Goal: Task Accomplishment & Management: Manage account settings

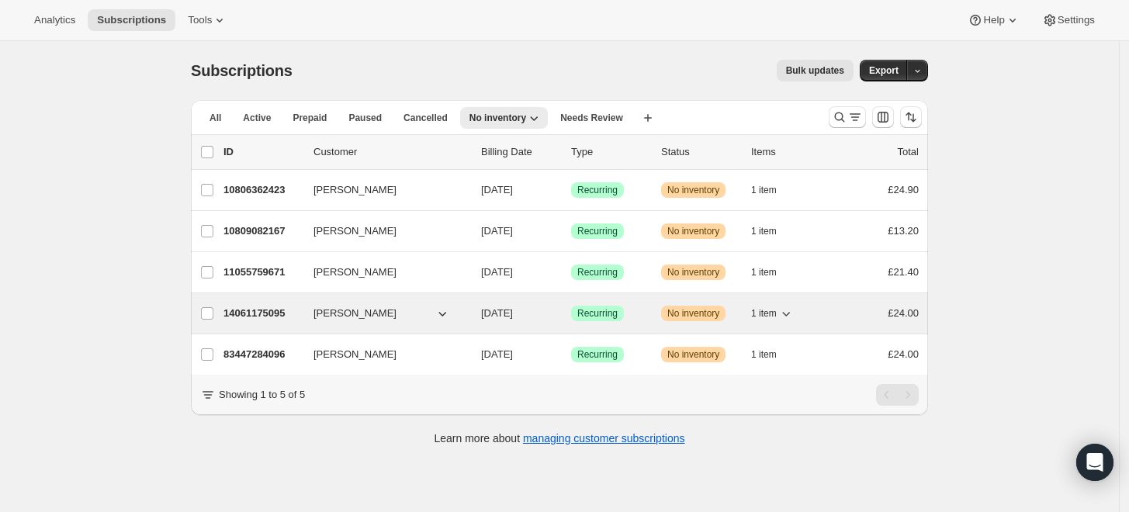
click at [349, 313] on span "[PERSON_NAME]" at bounding box center [354, 314] width 83 height 16
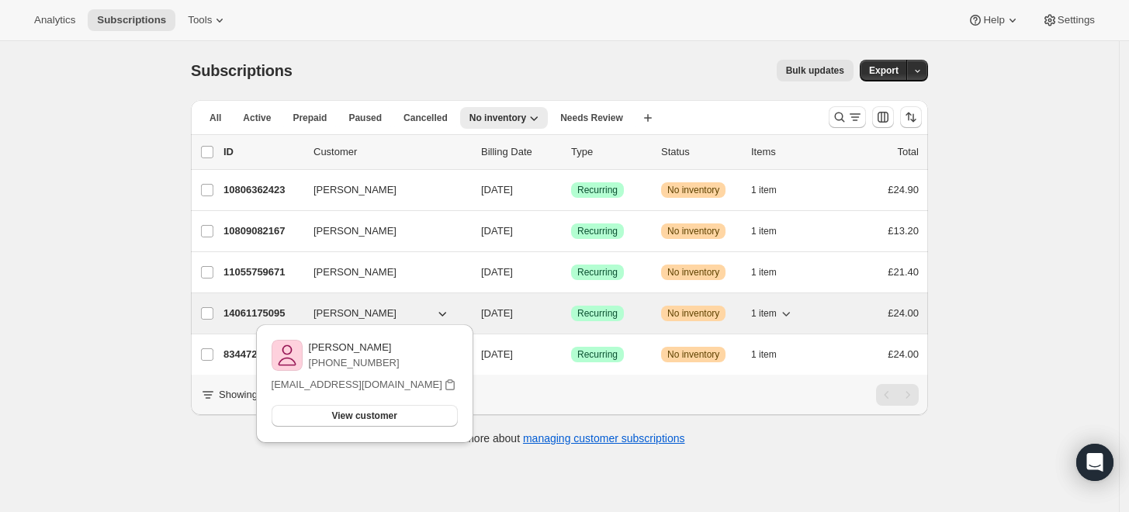
click at [261, 309] on p "14061175095" at bounding box center [262, 314] width 78 height 16
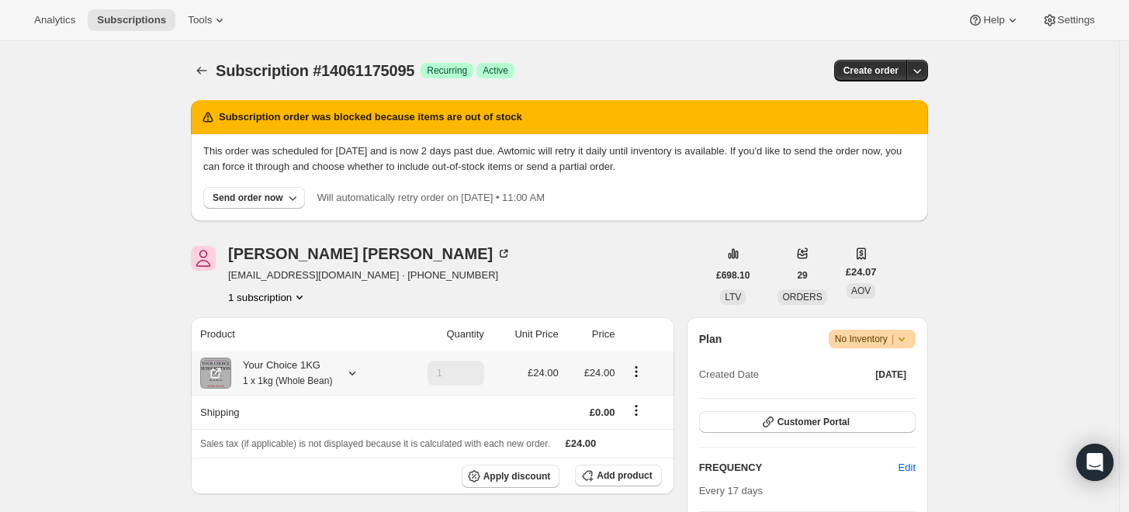
click at [256, 384] on small "1 x 1kg (Whole Bean)" at bounding box center [287, 380] width 89 height 11
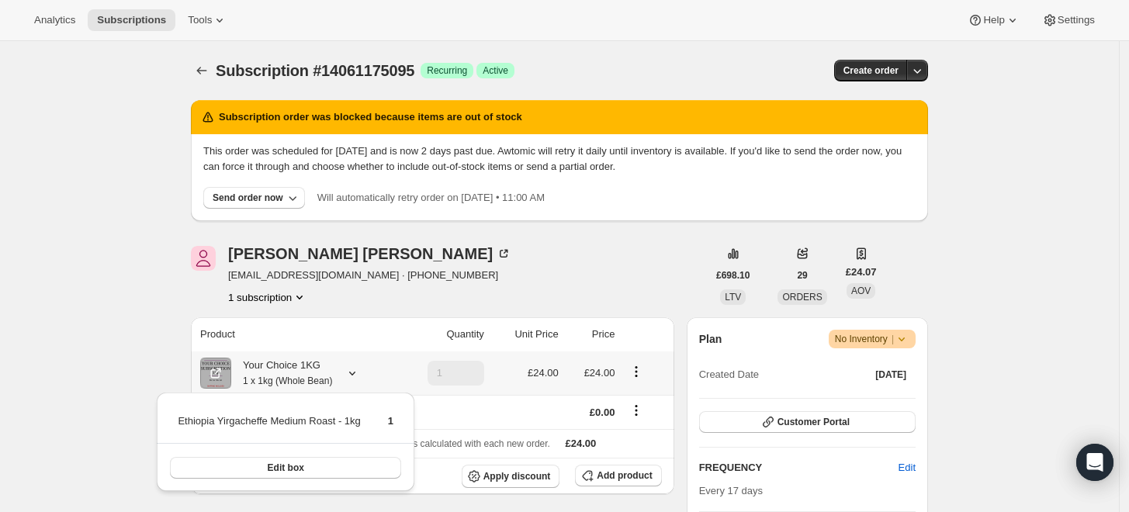
click at [258, 381] on small "1 x 1kg (Whole Bean)" at bounding box center [287, 380] width 89 height 11
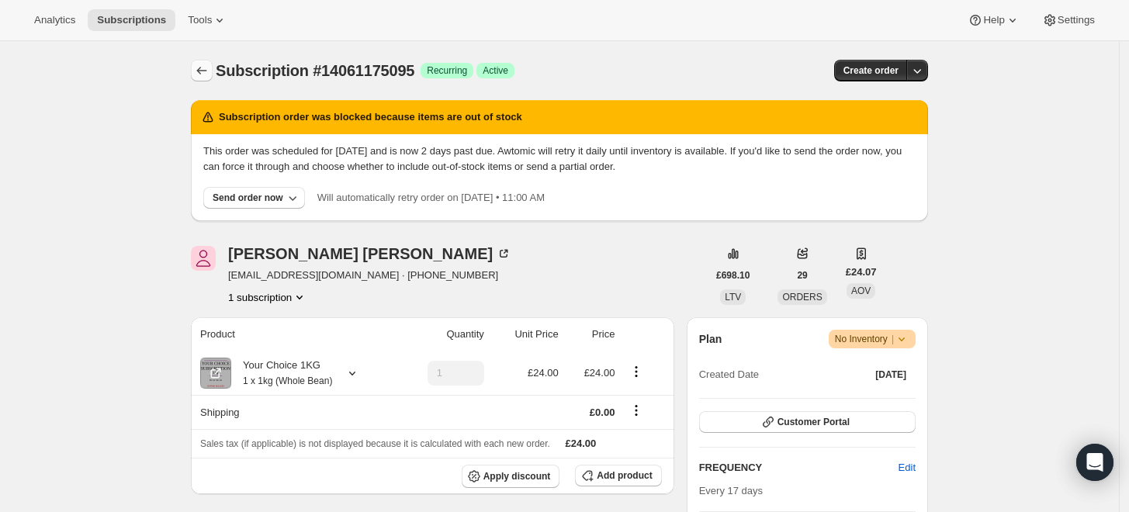
click at [199, 78] on button "Subscriptions" at bounding box center [202, 71] width 22 height 22
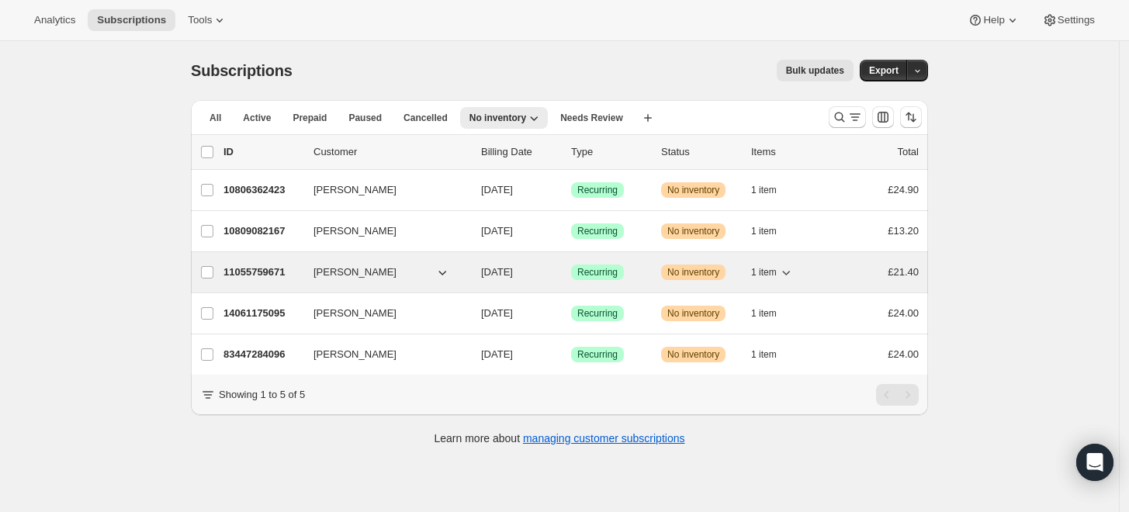
click at [261, 268] on p "11055759671" at bounding box center [262, 272] width 78 height 16
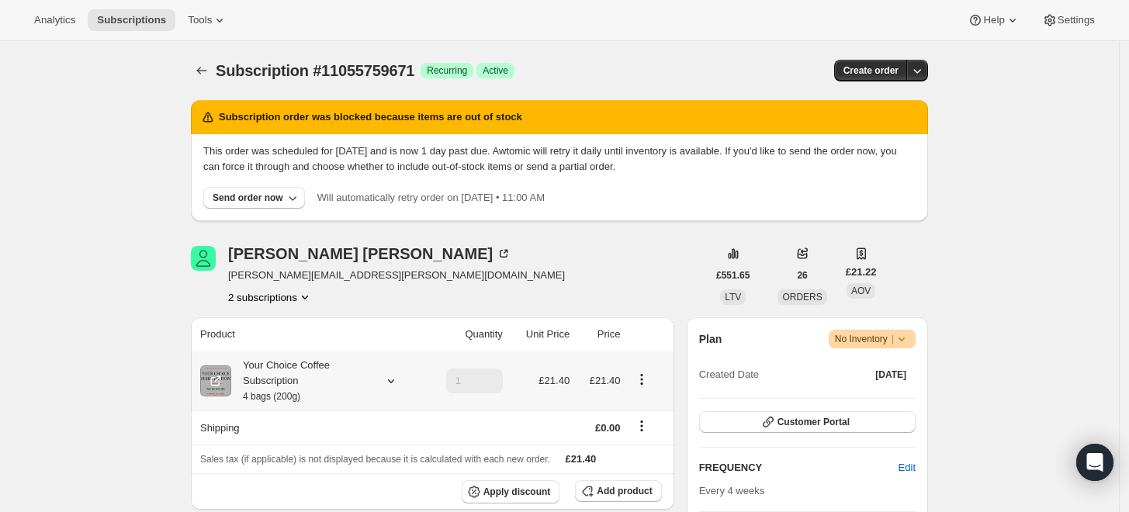
click at [292, 379] on div "Your Choice Coffee Subscription 4 bags (200g)" at bounding box center [301, 381] width 140 height 47
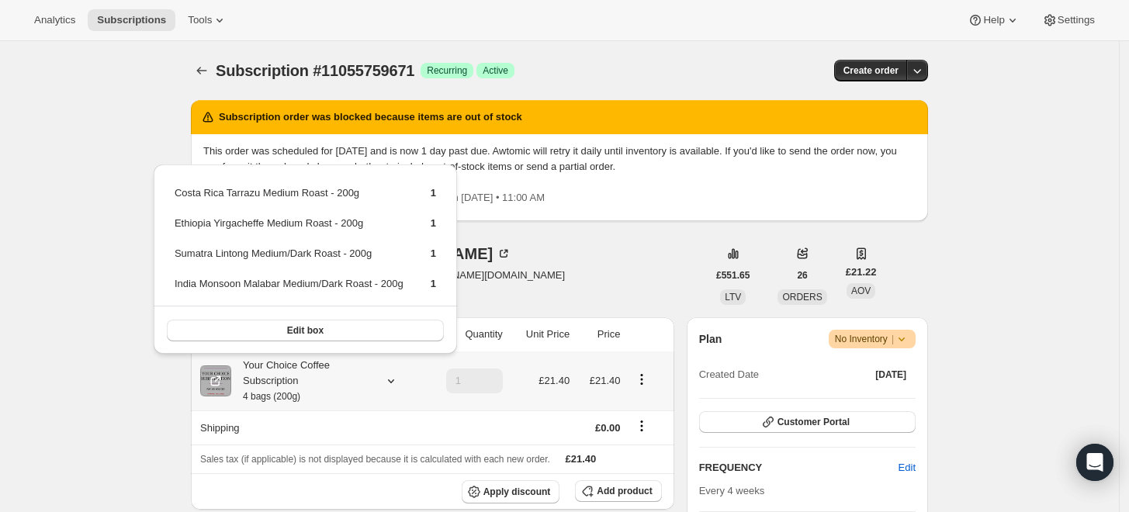
click at [292, 379] on div "Your Choice Coffee Subscription 4 bags (200g)" at bounding box center [301, 381] width 140 height 47
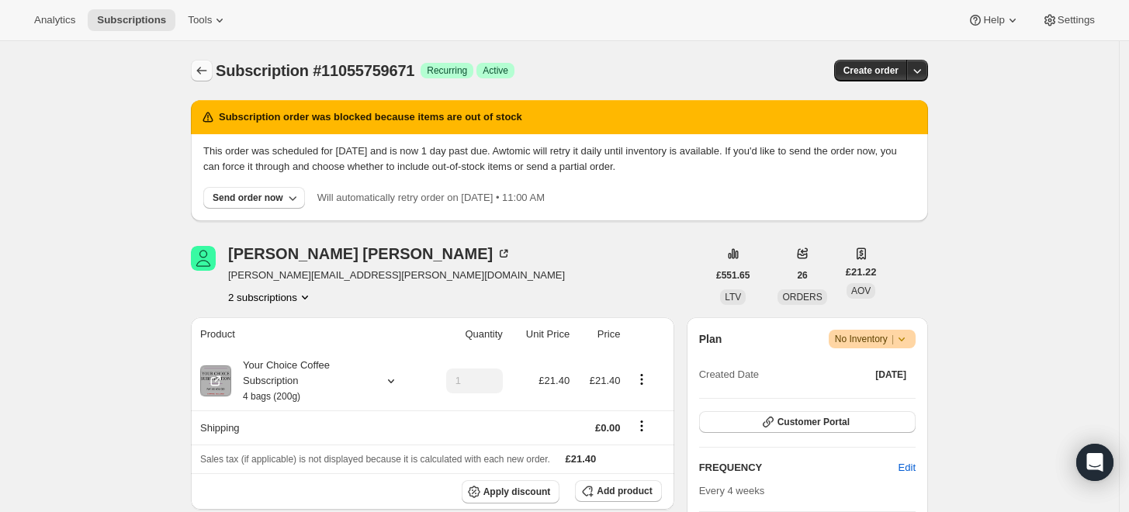
click at [204, 73] on icon "Subscriptions" at bounding box center [202, 71] width 10 height 8
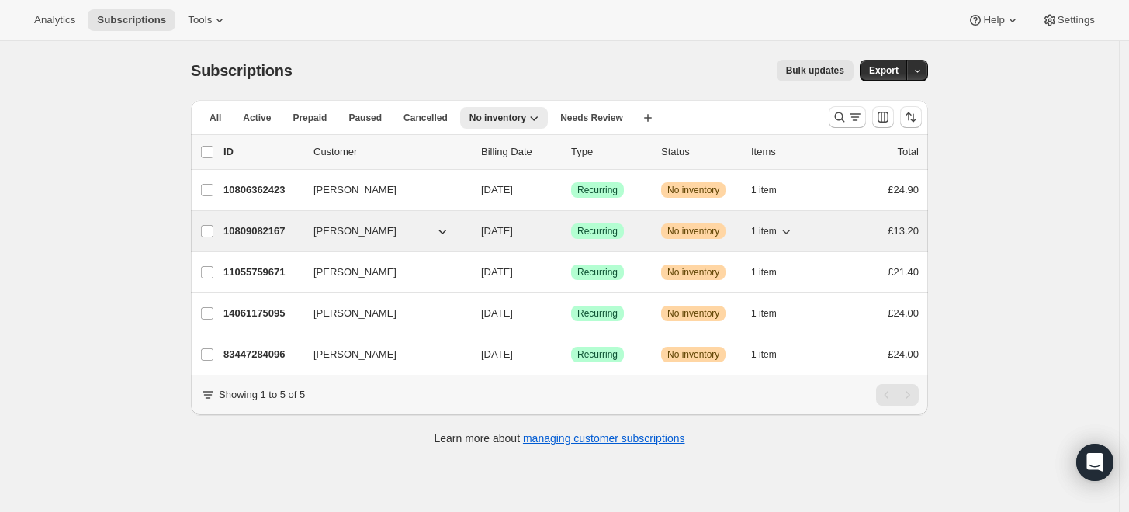
click at [240, 234] on p "10809082167" at bounding box center [262, 231] width 78 height 16
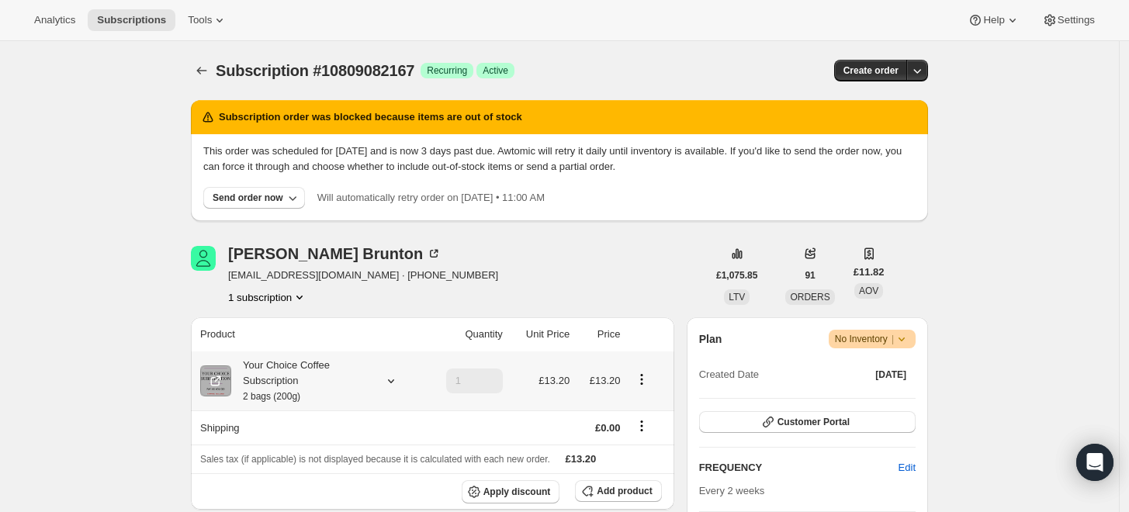
click at [261, 379] on div "Your Choice Coffee Subscription 2 bags (200g)" at bounding box center [301, 381] width 140 height 47
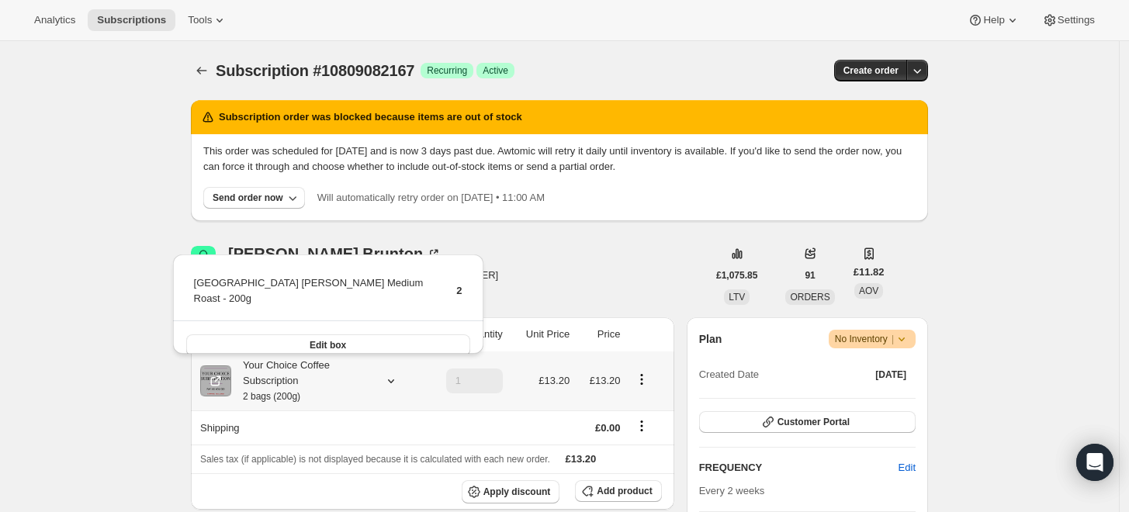
click at [261, 379] on div "Your Choice Coffee Subscription 2 bags (200g)" at bounding box center [301, 381] width 140 height 47
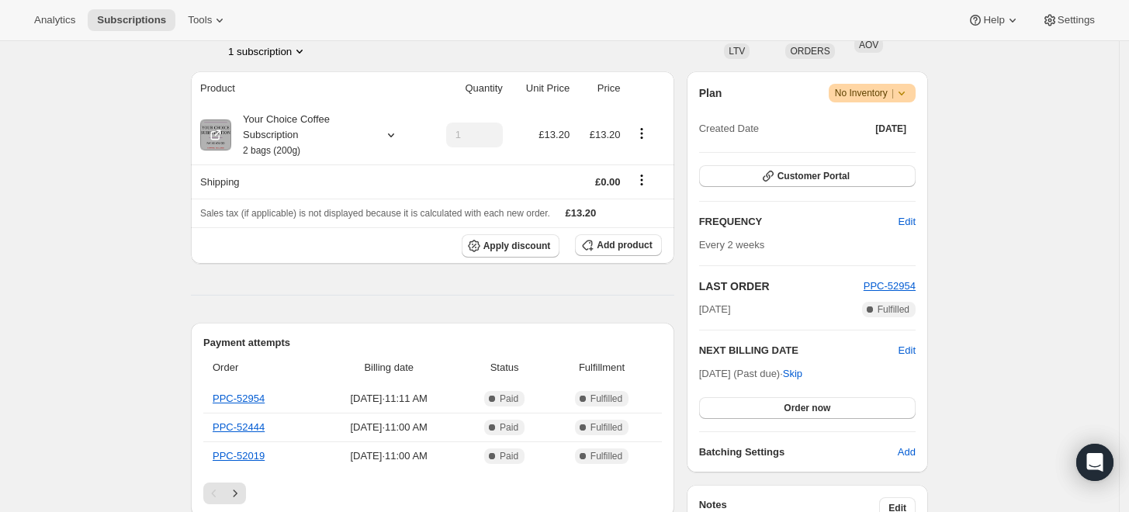
scroll to position [258, 0]
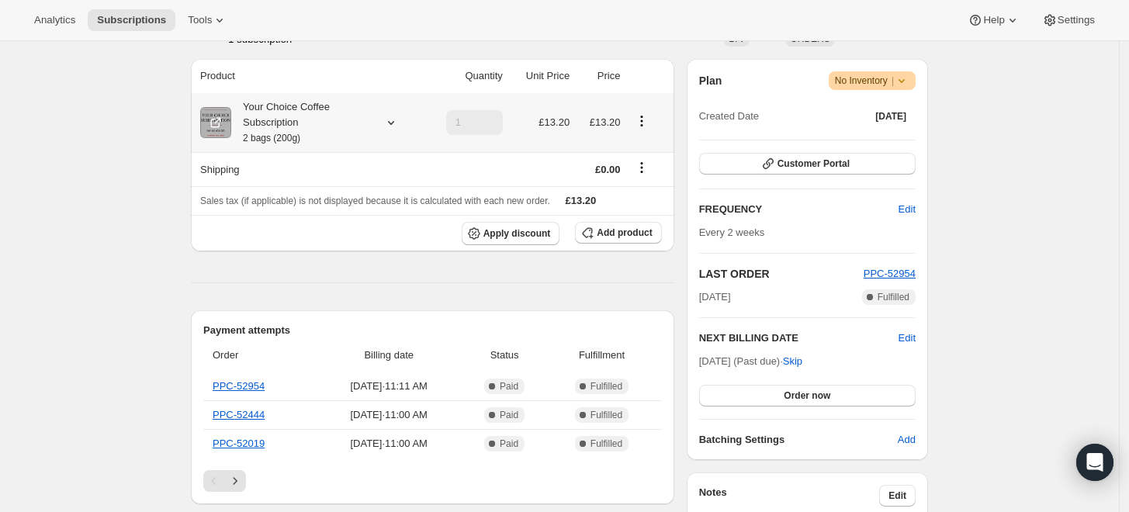
click at [255, 106] on div "Your Choice Coffee Subscription 2 bags (200g)" at bounding box center [301, 122] width 140 height 47
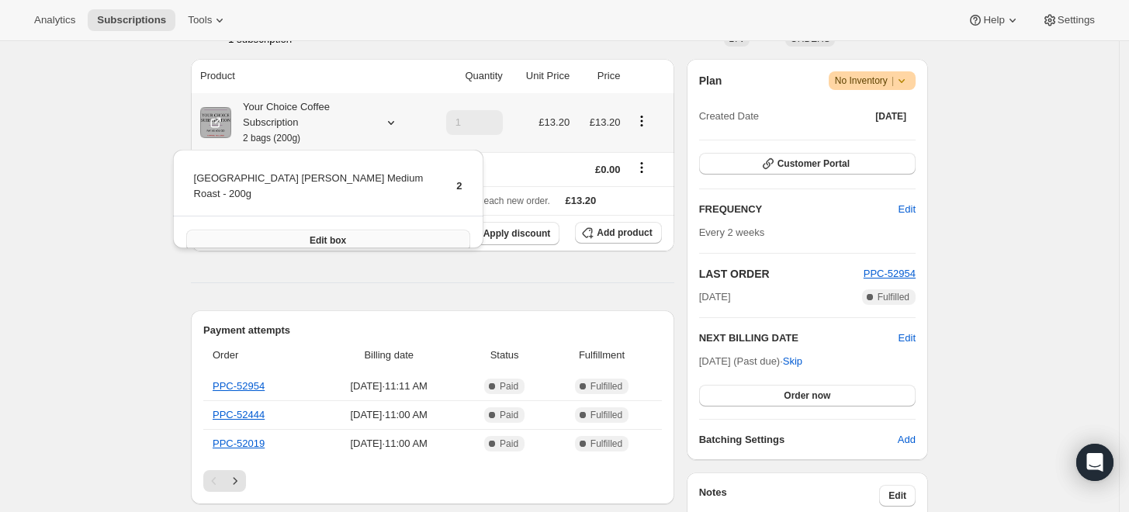
click at [309, 234] on span "Edit box" at bounding box center [327, 240] width 36 height 12
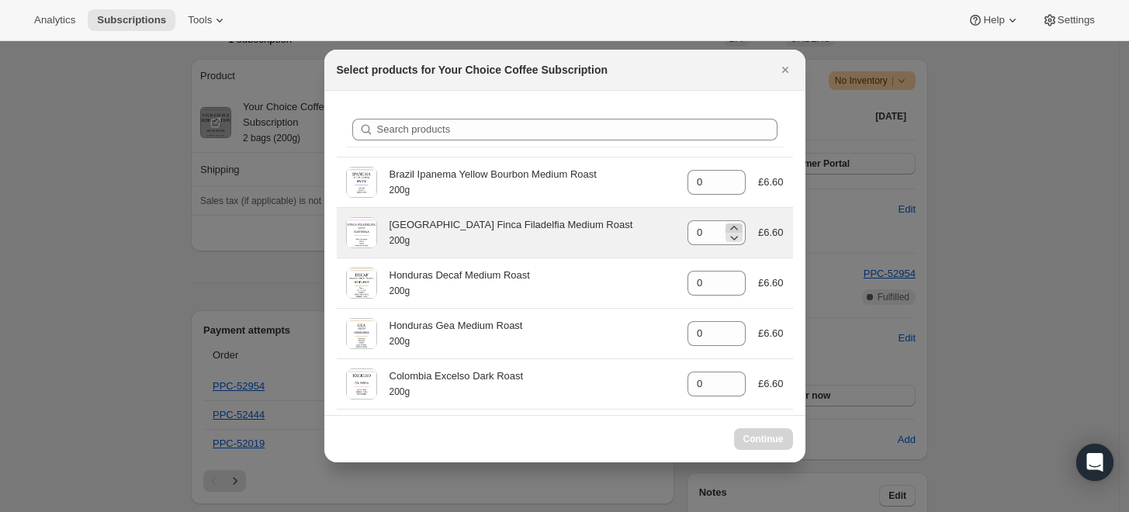
select select "gid://shopify/ProductVariant/45820001485111"
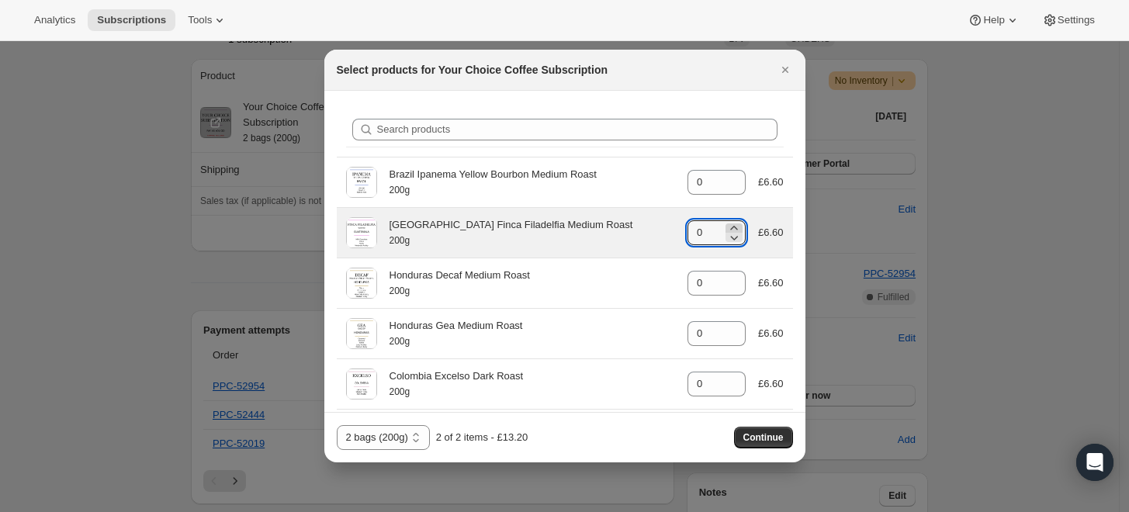
click at [728, 226] on icon ":rel:" at bounding box center [734, 228] width 16 height 16
type input "2"
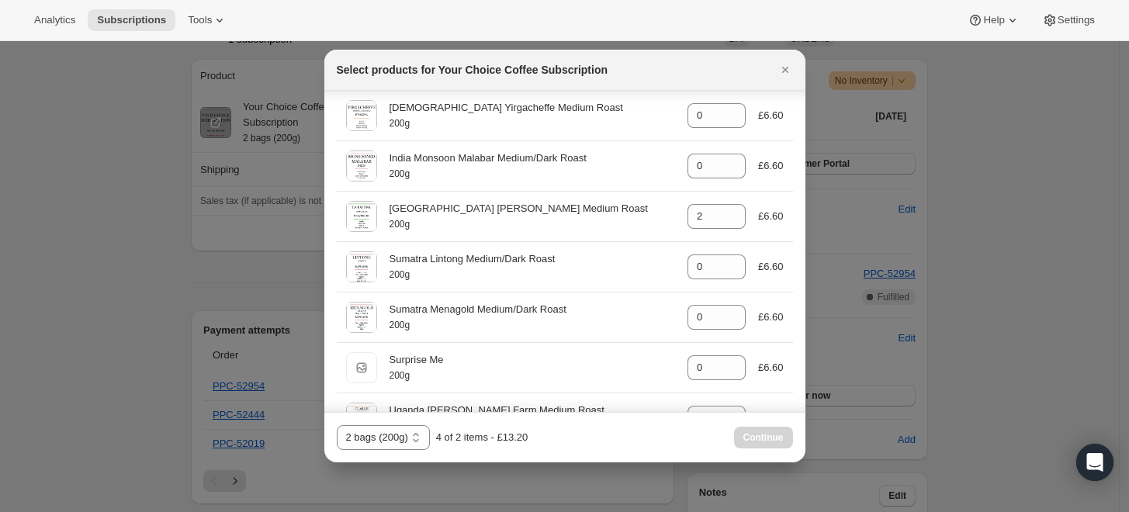
scroll to position [763, 0]
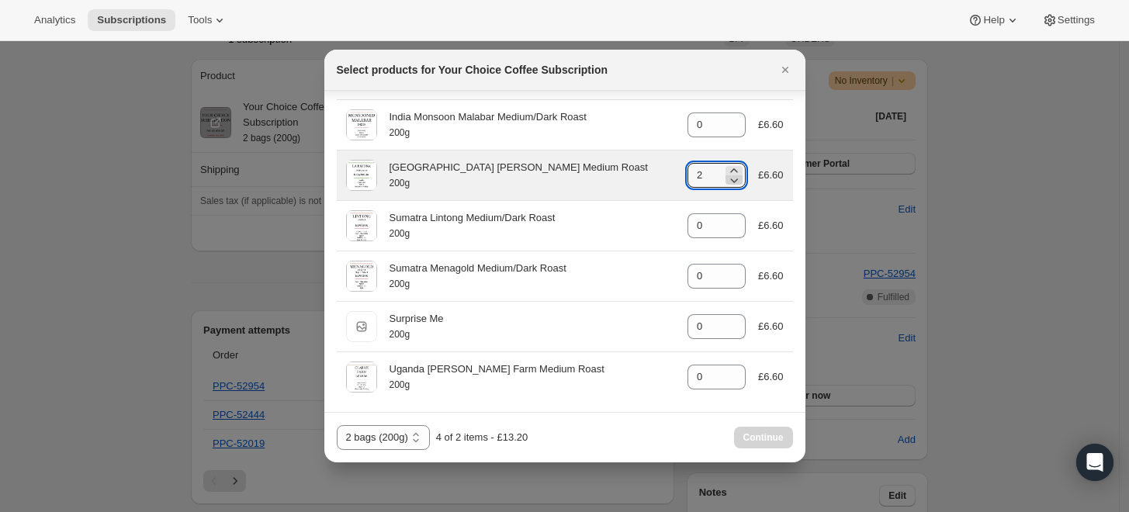
click at [728, 181] on icon ":rel:" at bounding box center [734, 180] width 16 height 16
type input "0"
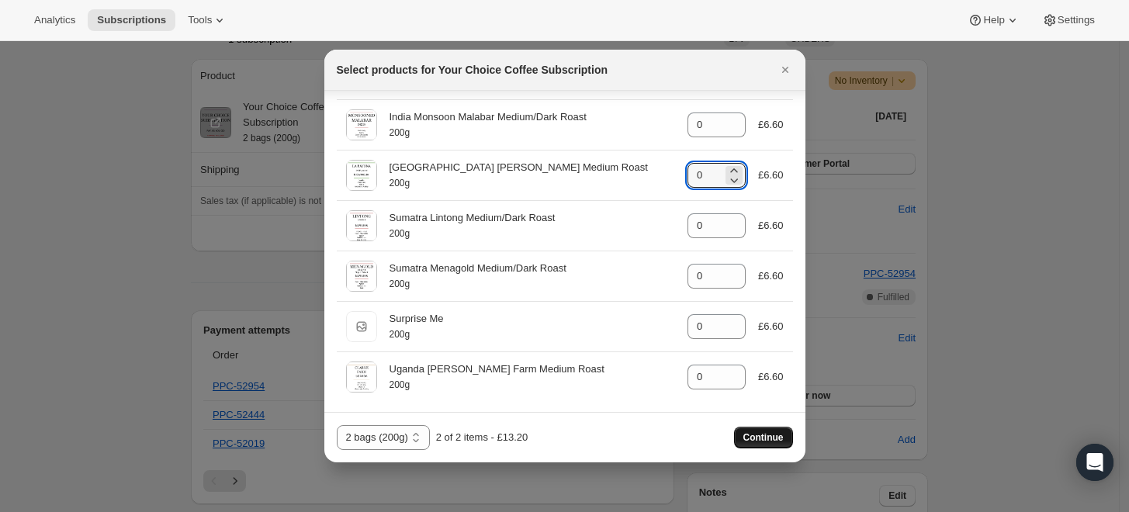
click at [769, 442] on span "Continue" at bounding box center [763, 437] width 40 height 12
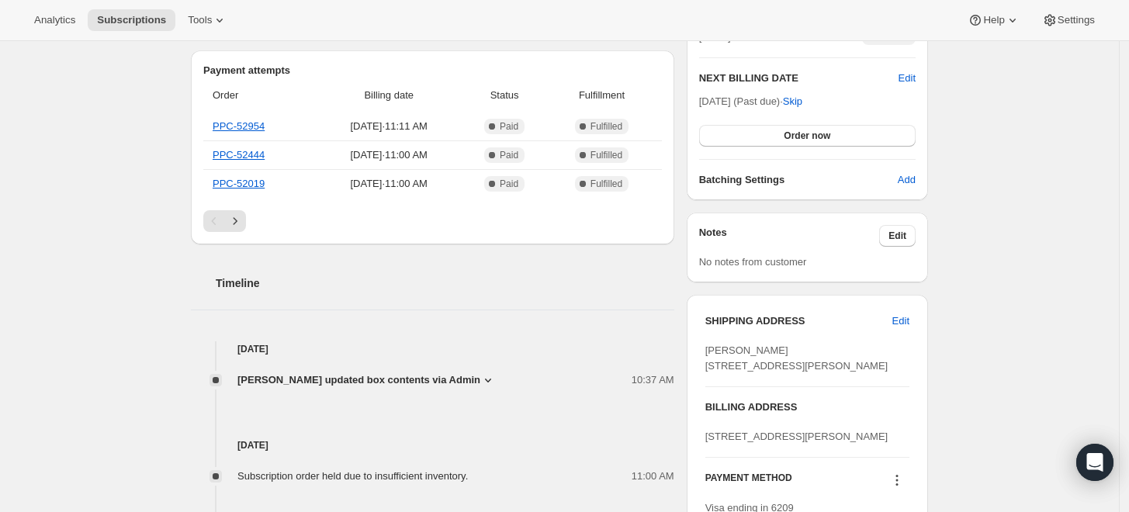
scroll to position [603, 0]
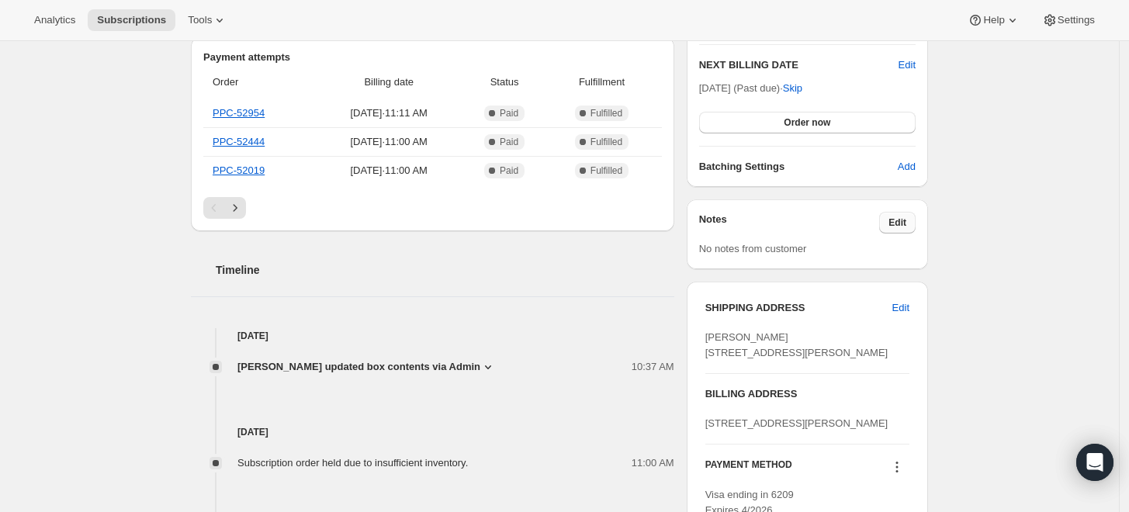
click at [897, 223] on span "Edit" at bounding box center [897, 222] width 18 height 12
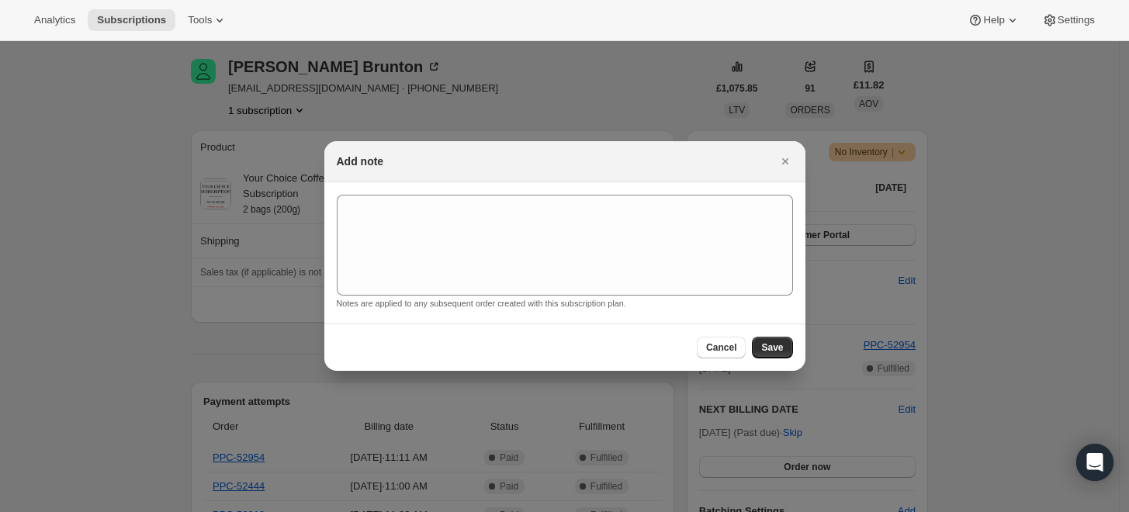
scroll to position [0, 0]
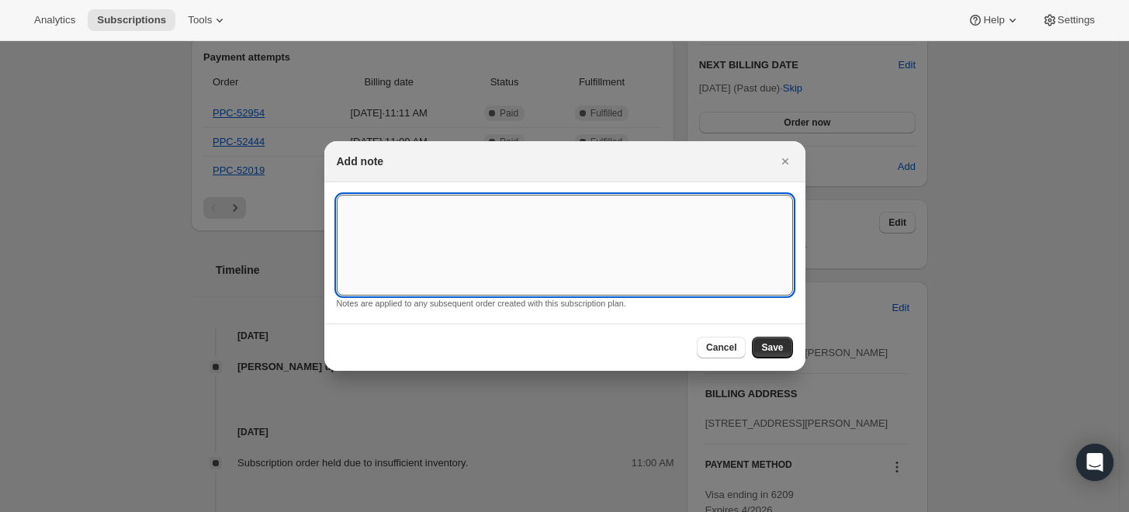
click at [562, 247] on textarea ":rh9:" at bounding box center [565, 245] width 456 height 101
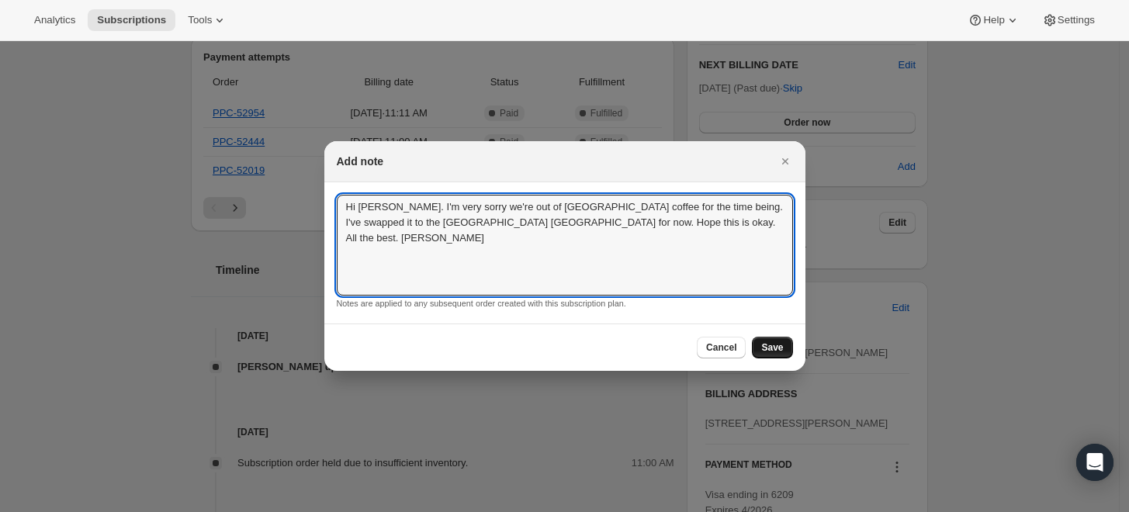
type textarea "Hi [PERSON_NAME]. I'm very sorry we're out of [GEOGRAPHIC_DATA] coffee for the …"
click at [773, 348] on span "Save" at bounding box center [772, 347] width 22 height 12
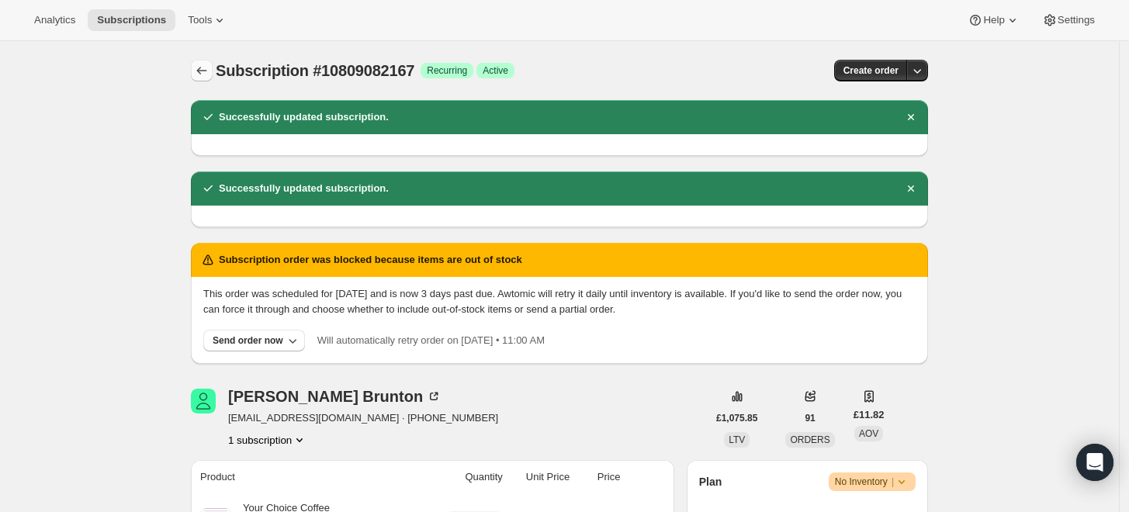
click at [206, 67] on icon "Subscriptions" at bounding box center [202, 71] width 16 height 16
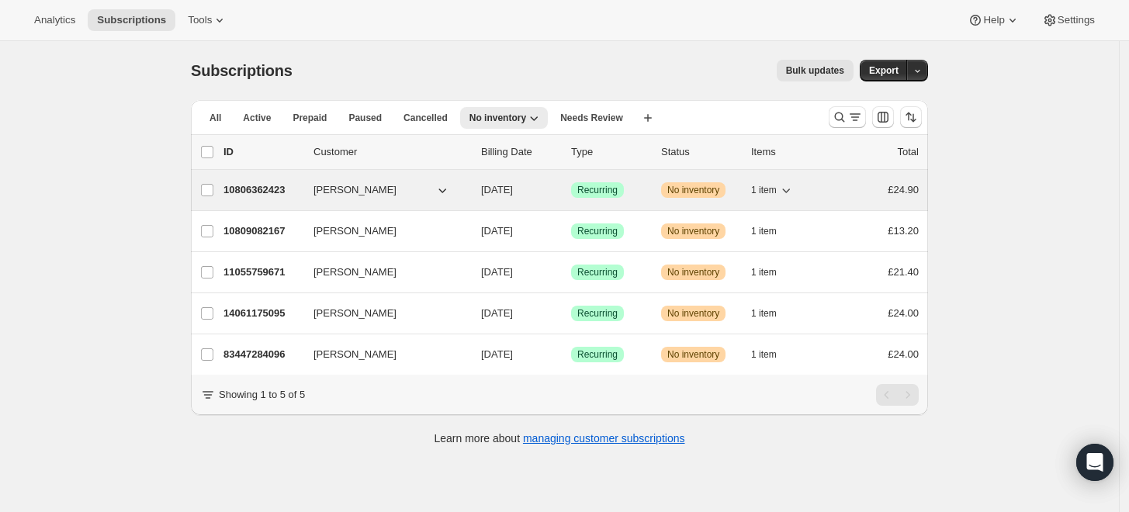
click at [271, 188] on p "10806362423" at bounding box center [262, 190] width 78 height 16
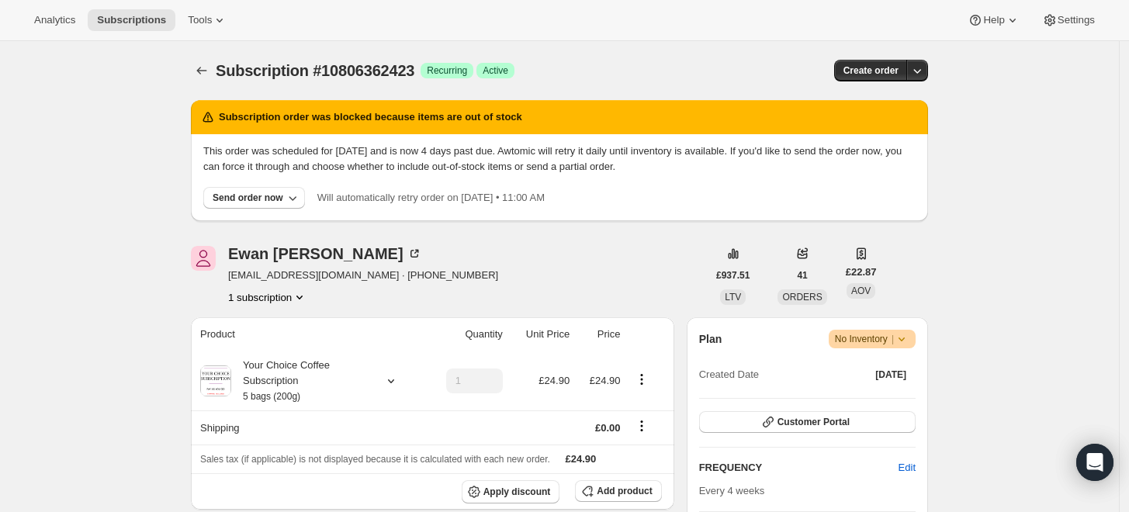
scroll to position [86, 0]
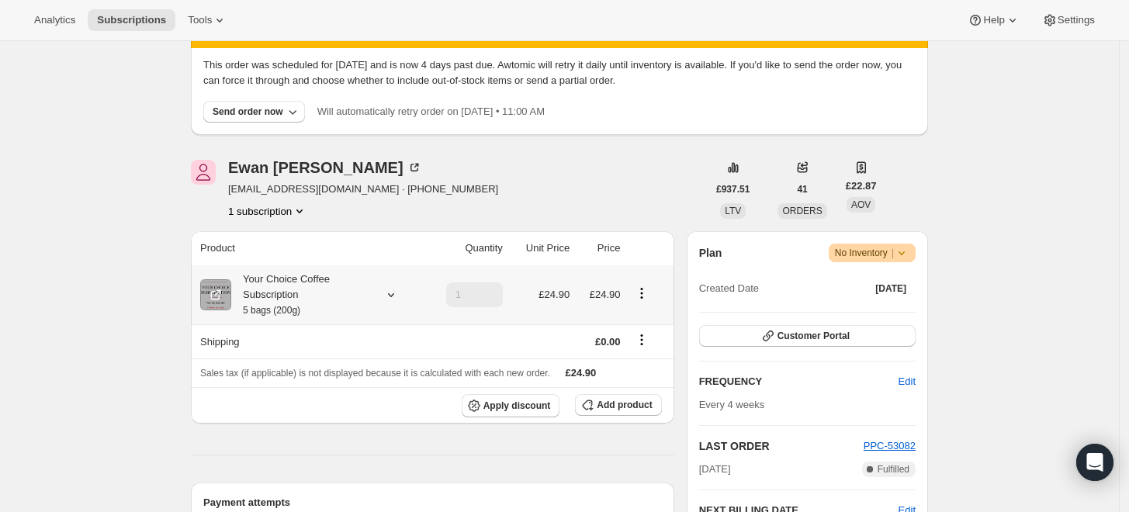
click at [268, 289] on div "Your Choice Coffee Subscription 5 bags (200g)" at bounding box center [301, 294] width 140 height 47
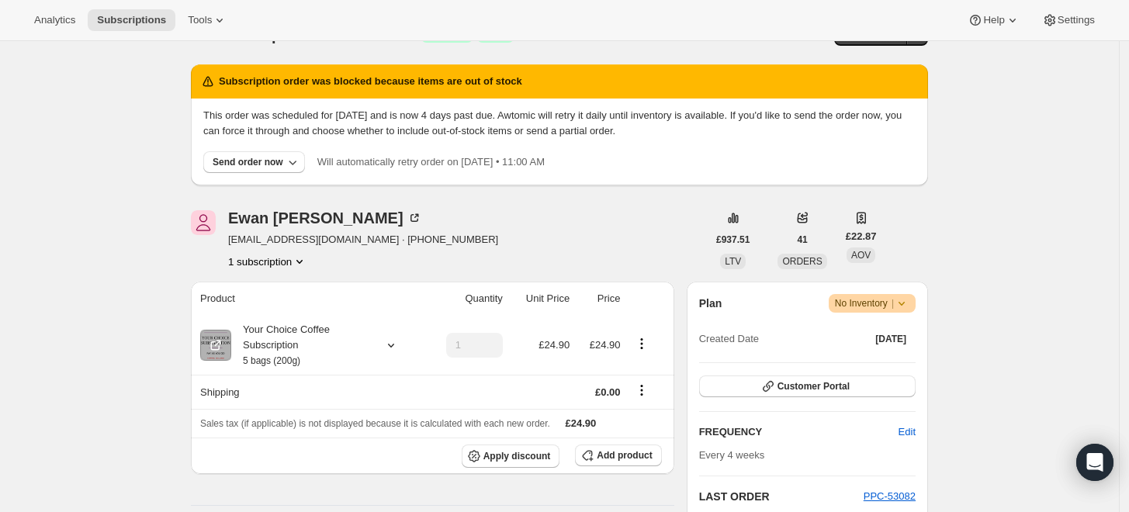
scroll to position [0, 0]
